Goal: Task Accomplishment & Management: Use online tool/utility

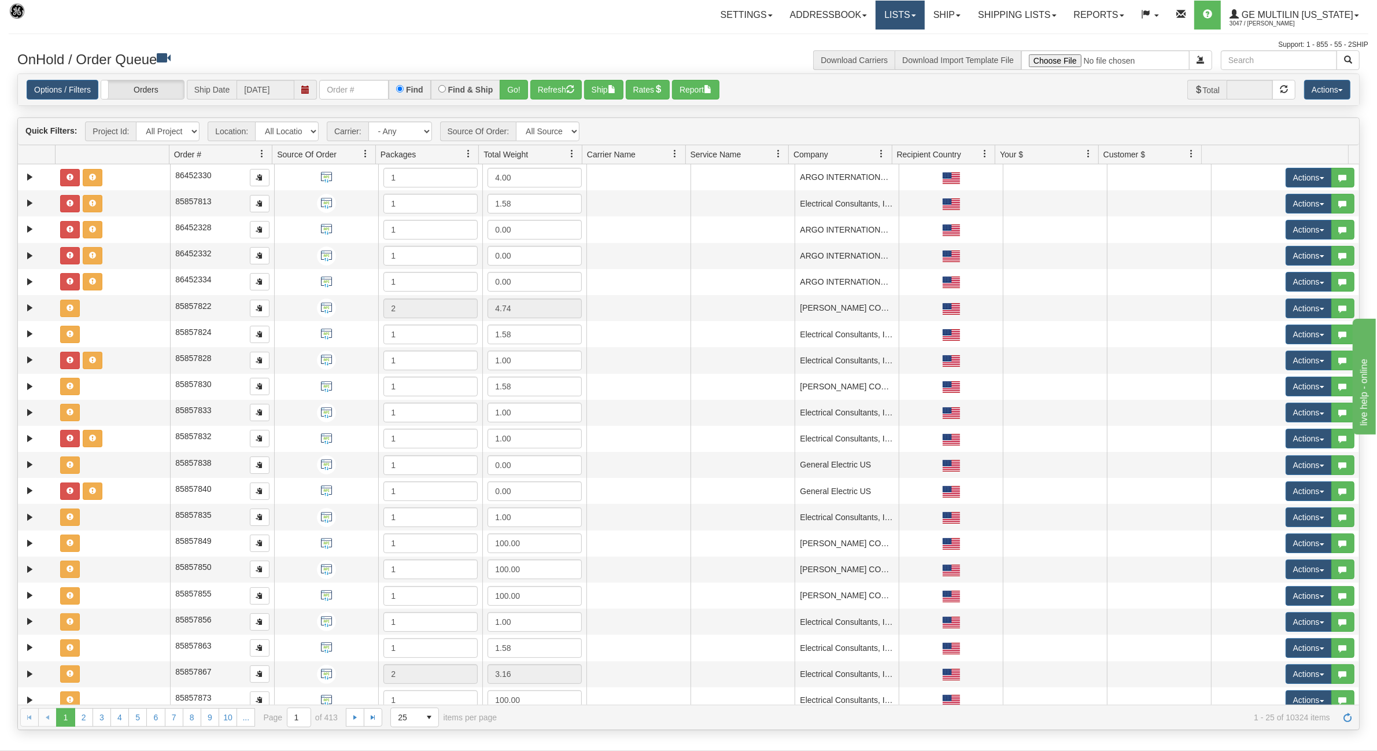
click at [924, 12] on link "Lists" at bounding box center [899, 15] width 49 height 29
click at [941, 10] on link "Ship" at bounding box center [947, 15] width 45 height 29
click at [910, 38] on span "Ship Screen" at bounding box center [897, 40] width 44 height 9
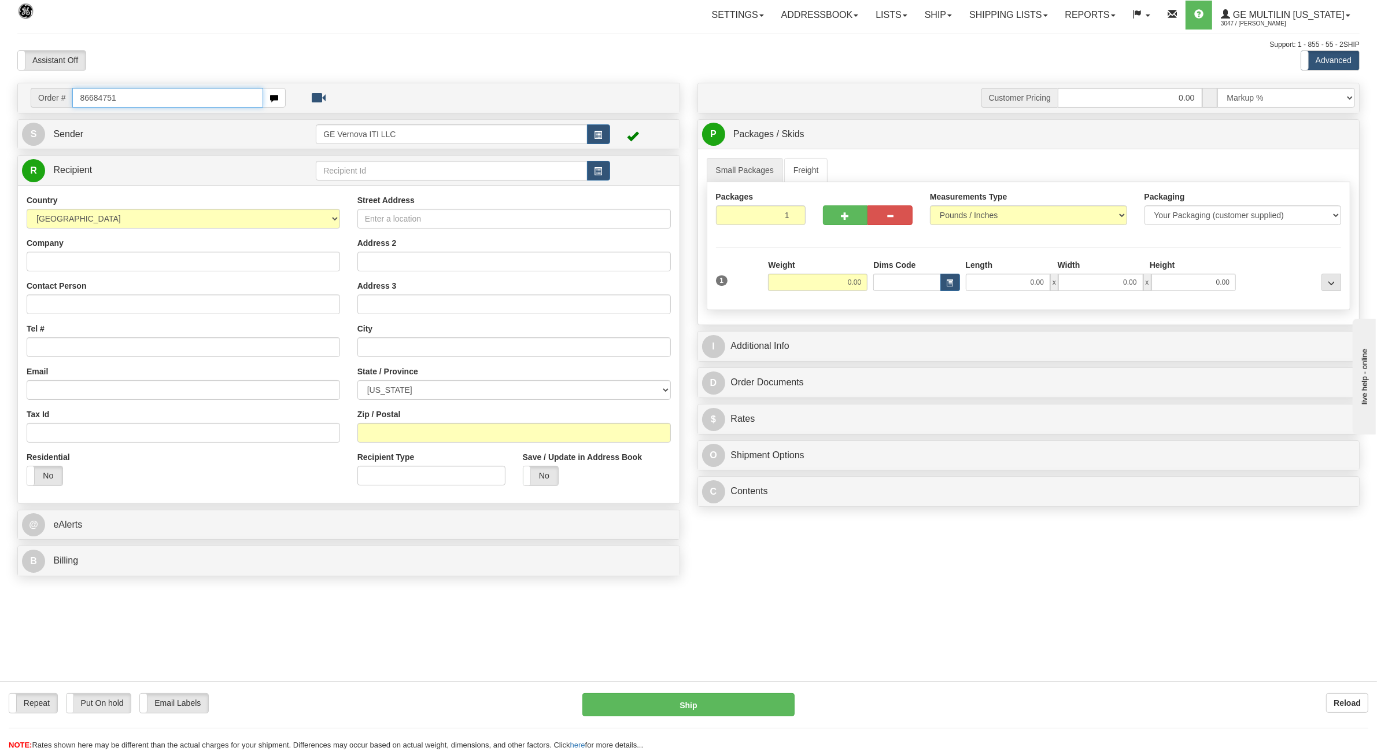
type input "86684751"
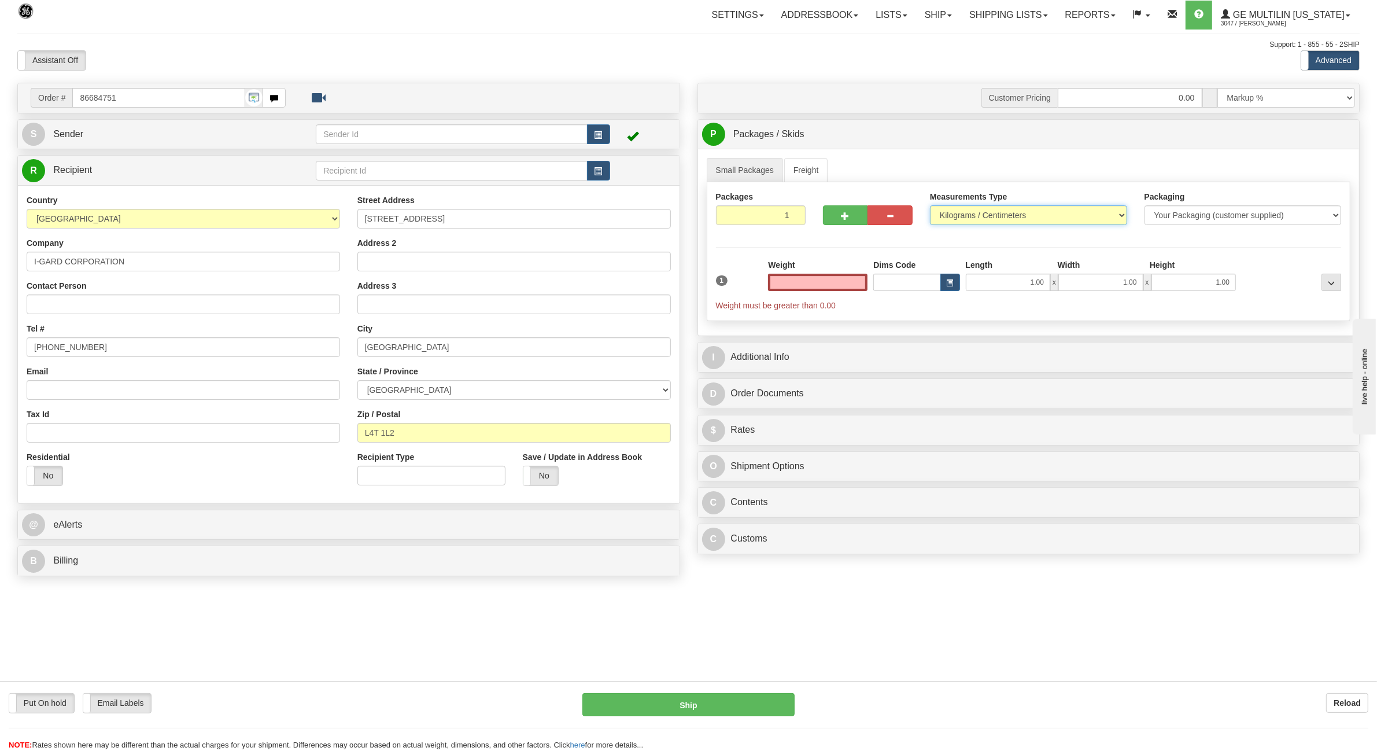
type input "0.00"
click at [1019, 219] on select "Pounds / Inches Kilograms / Centimeters" at bounding box center [1028, 215] width 197 height 20
select select "0"
click at [930, 206] on select "Pounds / Inches Kilograms / Centimeters" at bounding box center [1028, 215] width 197 height 20
drag, startPoint x: 840, startPoint y: 285, endPoint x: 880, endPoint y: 285, distance: 39.9
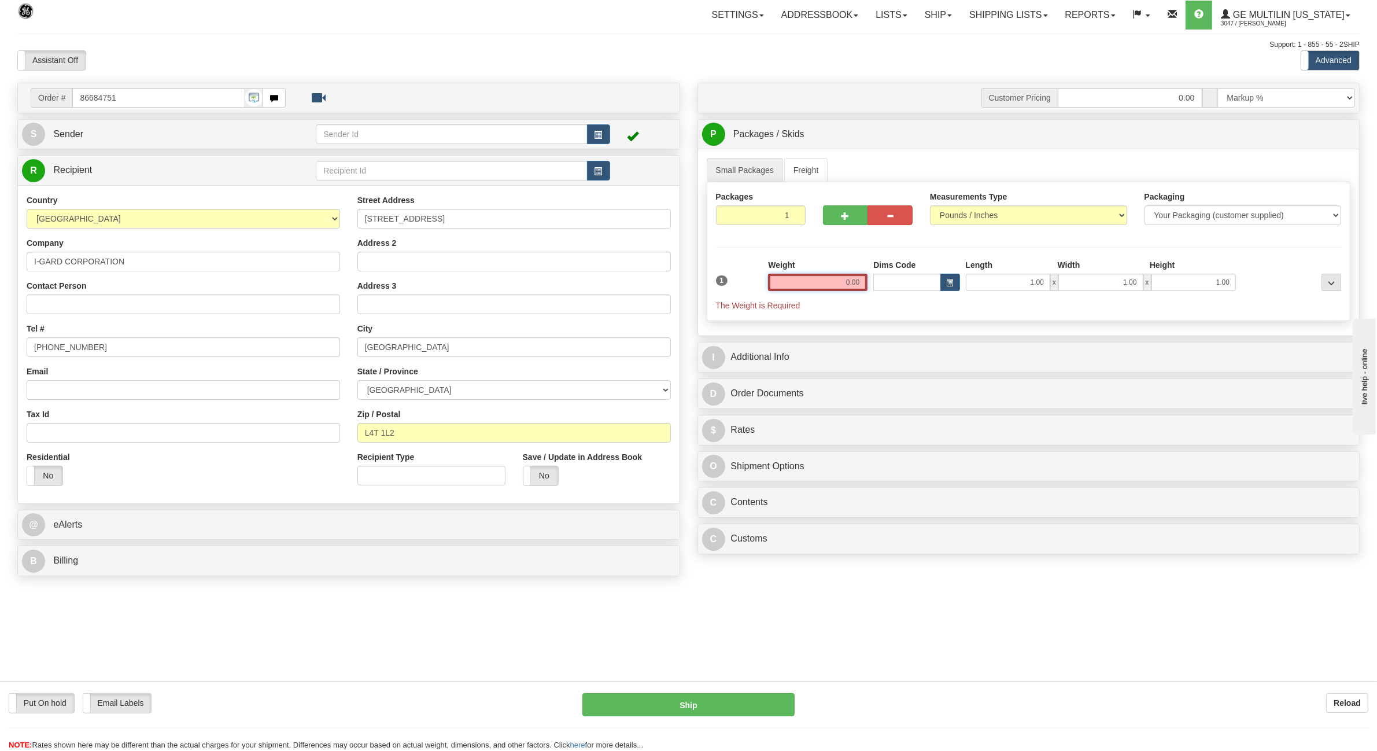
click at [880, 285] on div "1 Weight 0.00 Dims Code 1.00" at bounding box center [1028, 285] width 631 height 52
type input "31.00"
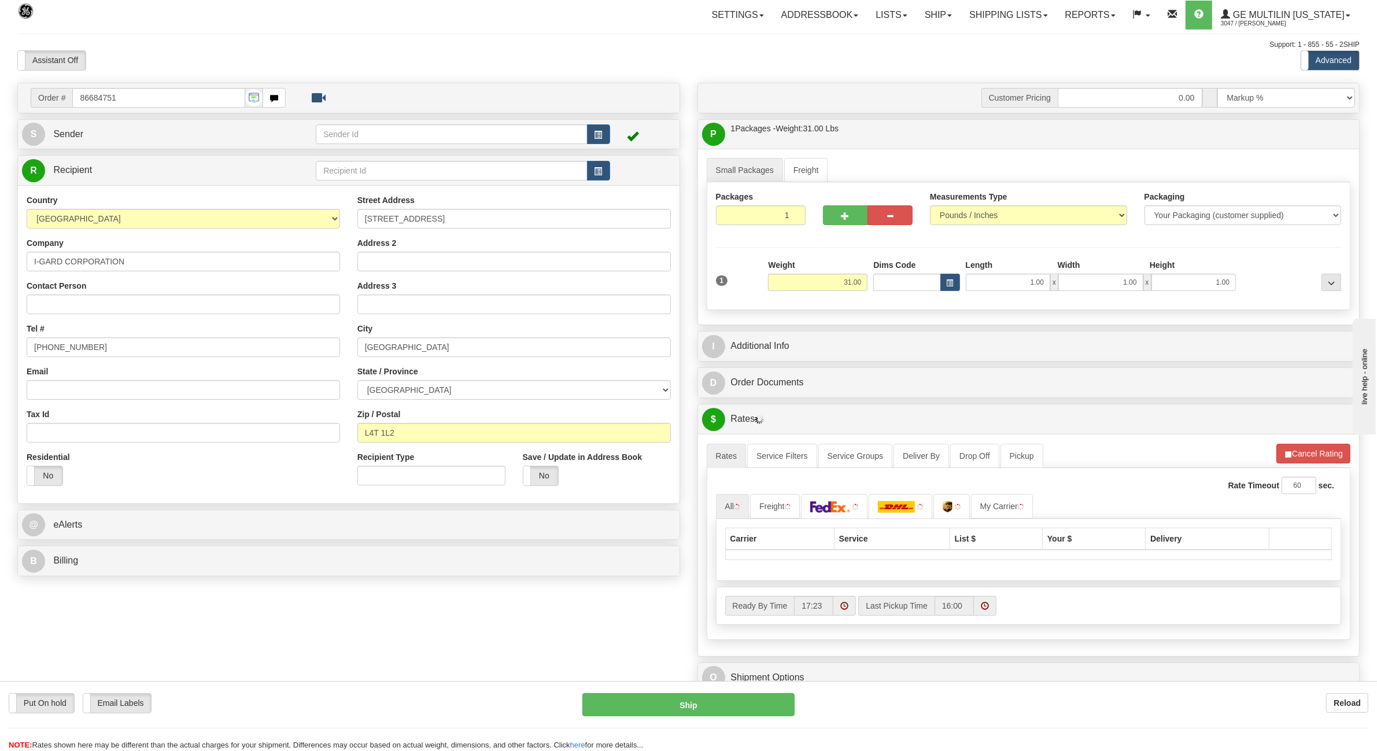
click at [692, 327] on div "Customer Pricing 0.00 Markup % Discount % Flat Amount Per Pound Flat Amount Mar…" at bounding box center [1029, 427] width 680 height 688
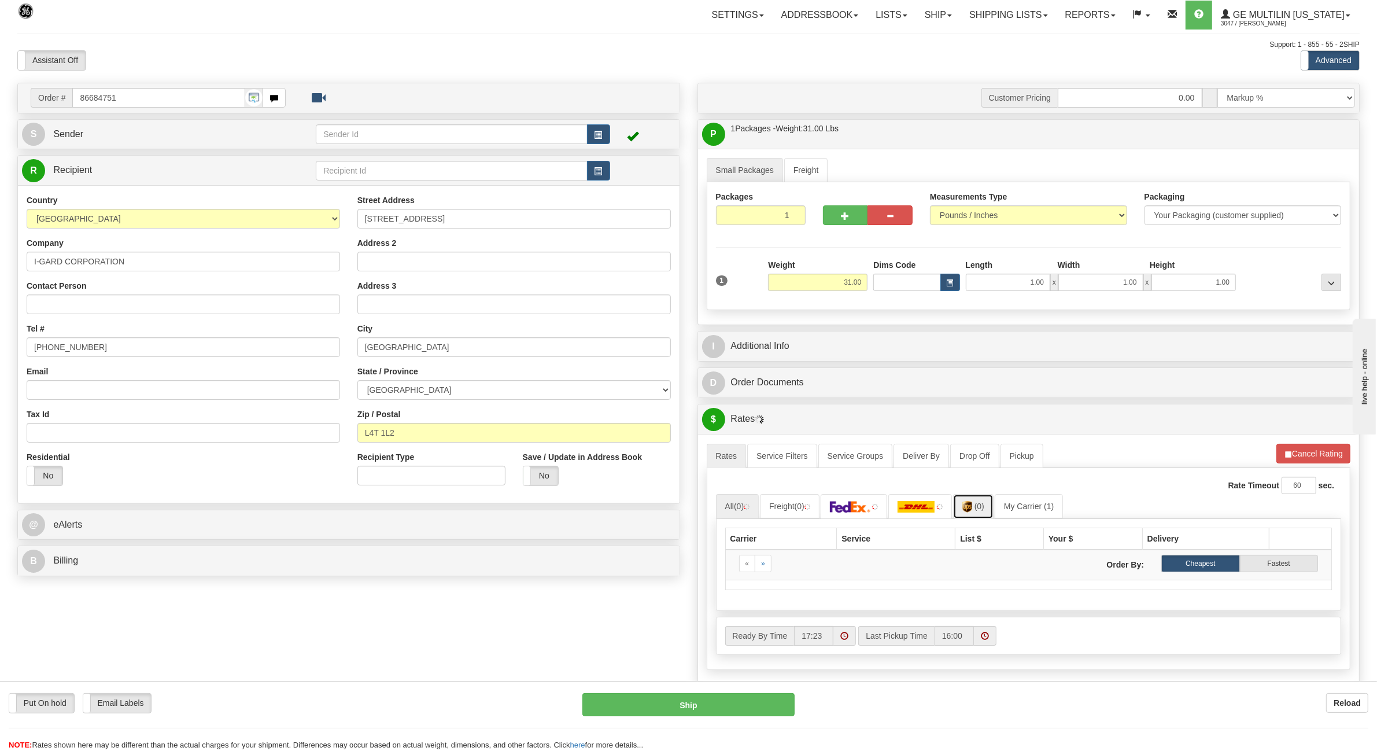
click at [990, 516] on link "(0)" at bounding box center [973, 506] width 40 height 25
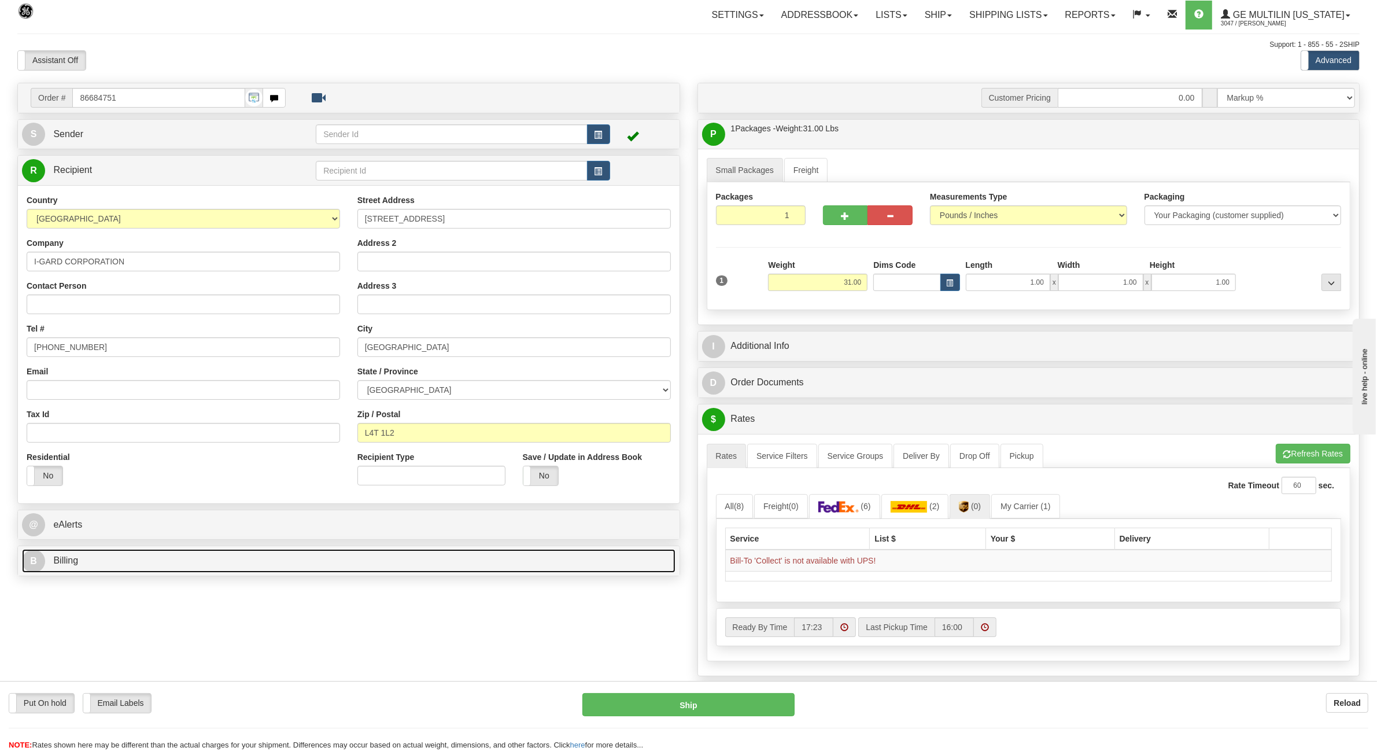
click at [88, 556] on link "B Billing" at bounding box center [348, 561] width 653 height 24
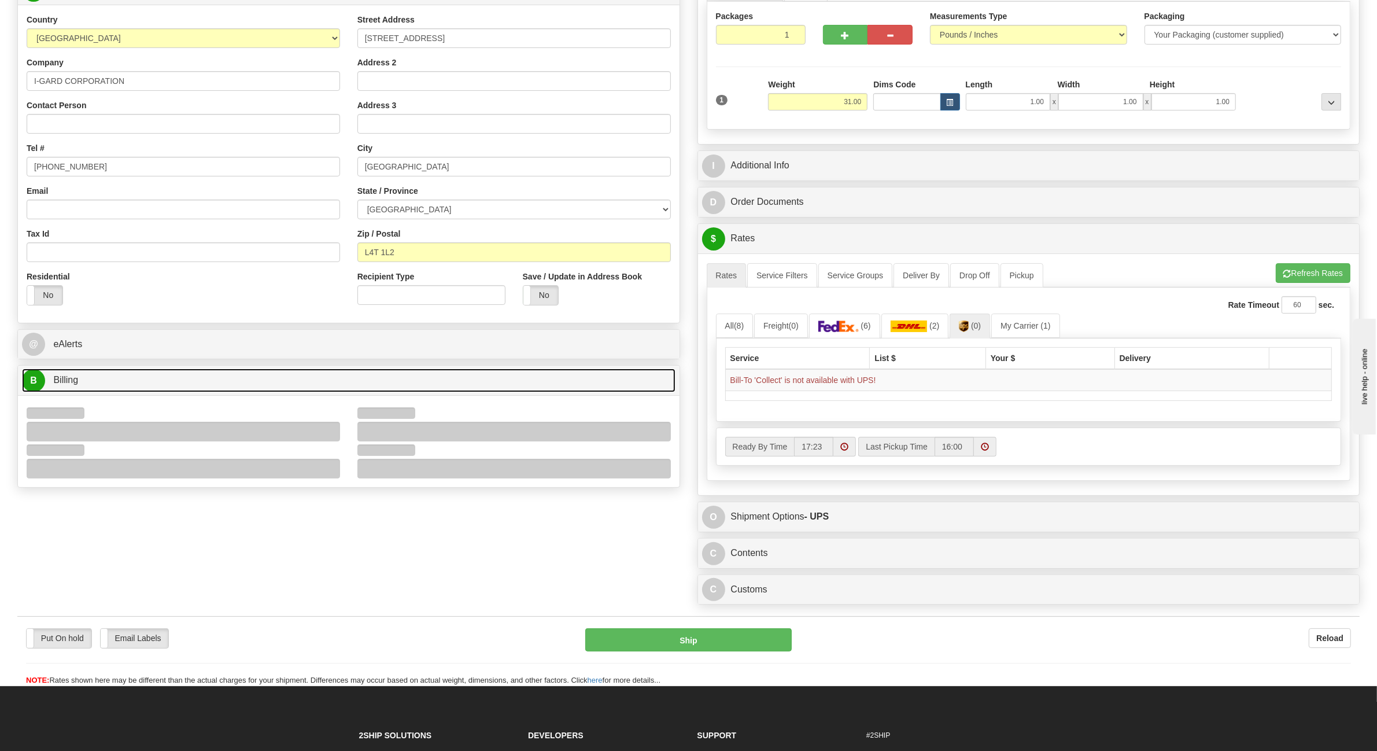
scroll to position [217, 0]
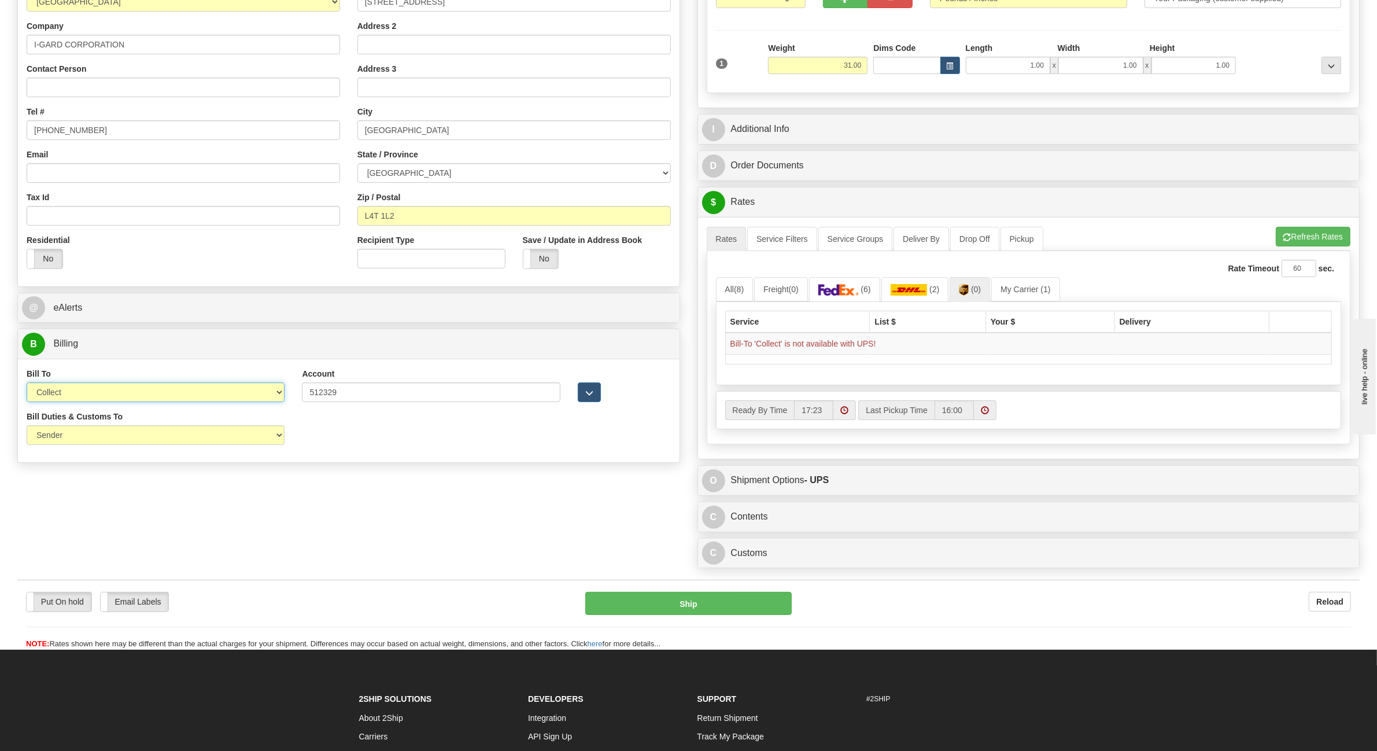
click at [107, 394] on select "Sender Recipient Third Party Collect" at bounding box center [156, 392] width 258 height 20
click at [27, 384] on select "Sender Recipient Third Party Collect" at bounding box center [156, 392] width 258 height 20
click at [276, 394] on select "Sender Recipient Third Party Collect" at bounding box center [156, 392] width 258 height 20
select select "1"
click at [27, 384] on select "Sender Recipient Third Party Collect" at bounding box center [156, 392] width 258 height 20
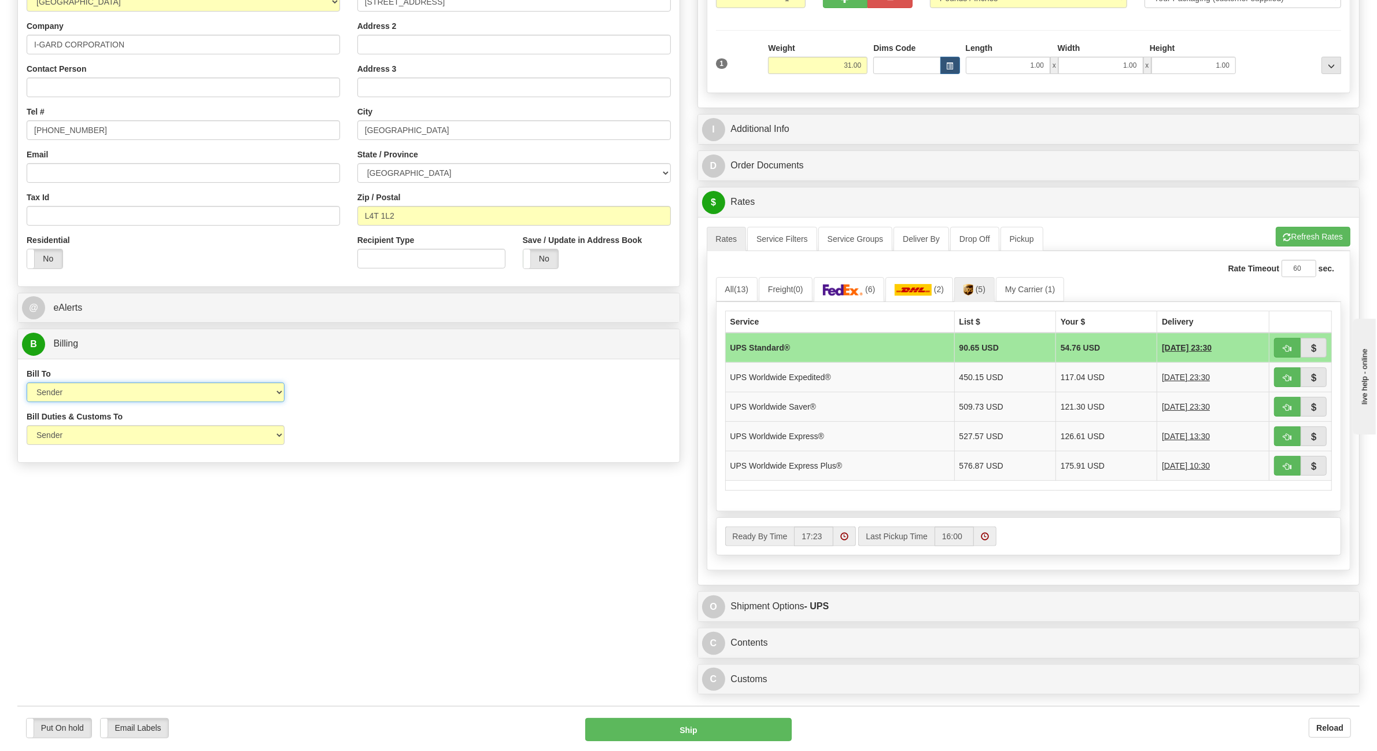
click at [239, 402] on select "Sender Recipient Third Party Collect" at bounding box center [156, 392] width 258 height 20
